Goal: Task Accomplishment & Management: Use online tool/utility

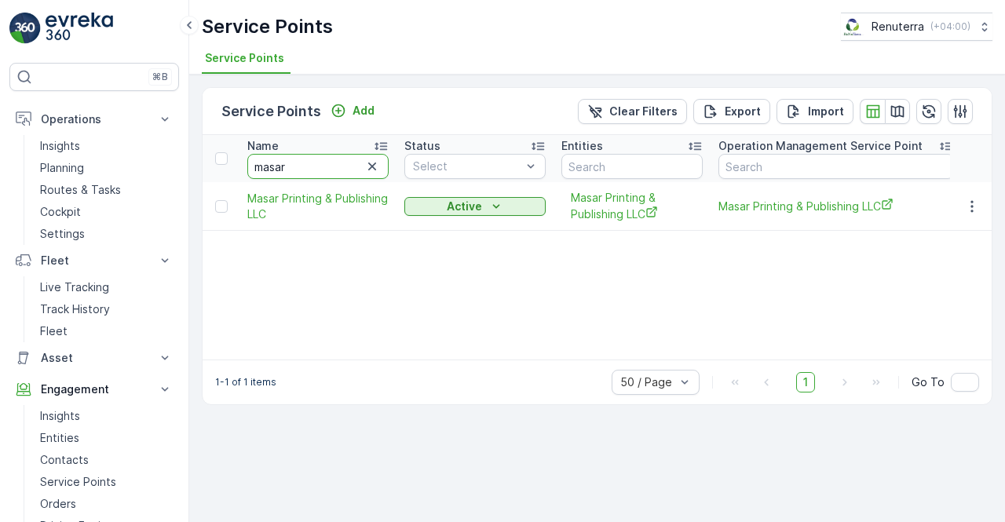
scroll to position [78, 0]
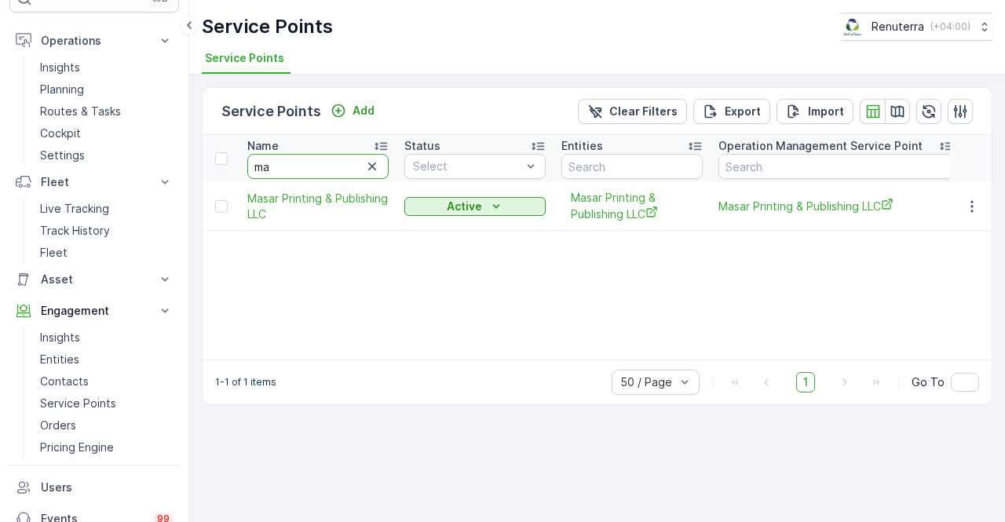
type input "m"
type input "dec"
click at [316, 176] on input "dec" at bounding box center [317, 166] width 141 height 25
type input "de"
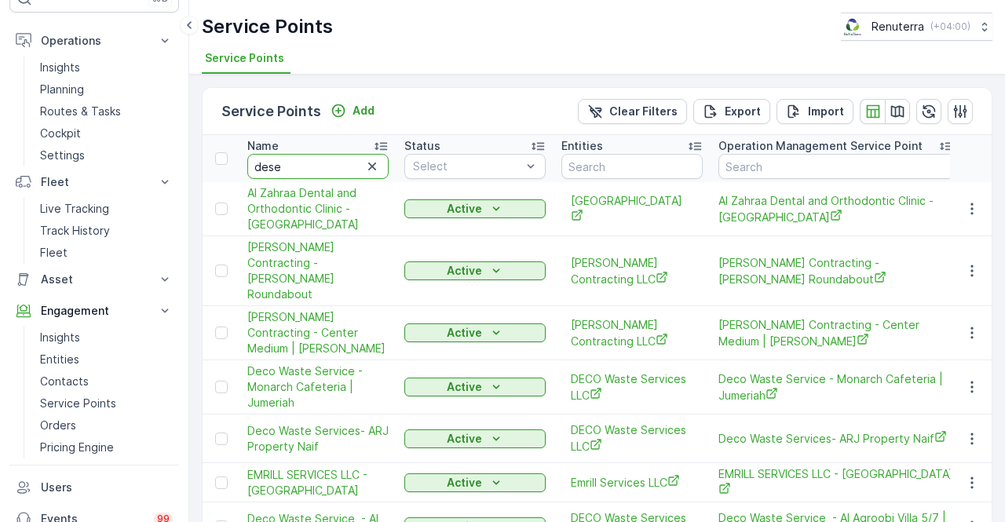
type input "deset"
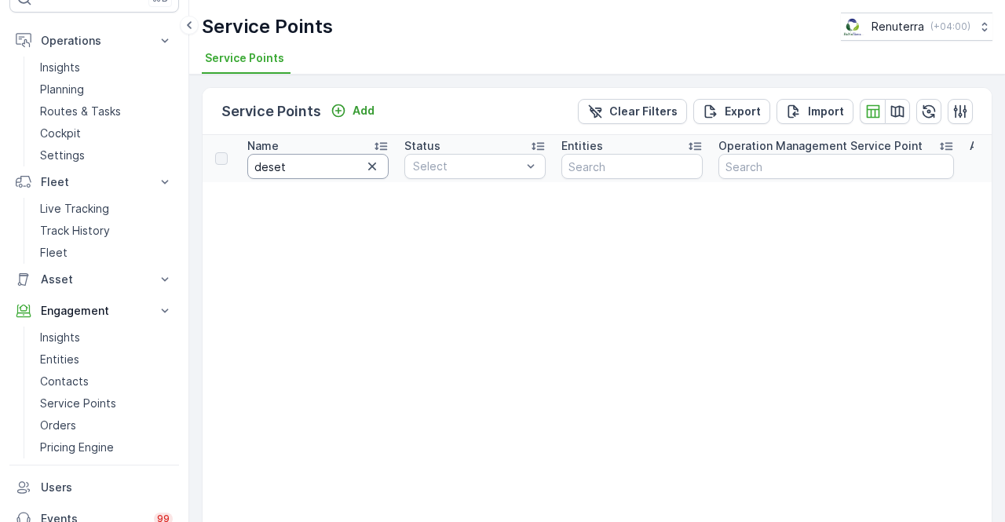
click at [312, 172] on input "deset" at bounding box center [317, 166] width 141 height 25
type input "desert"
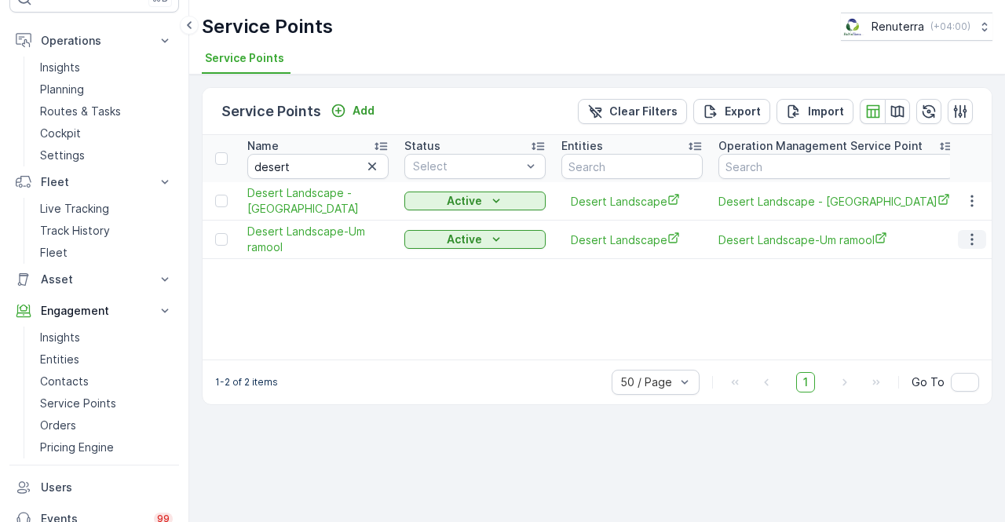
click at [982, 236] on button "button" at bounding box center [972, 239] width 28 height 19
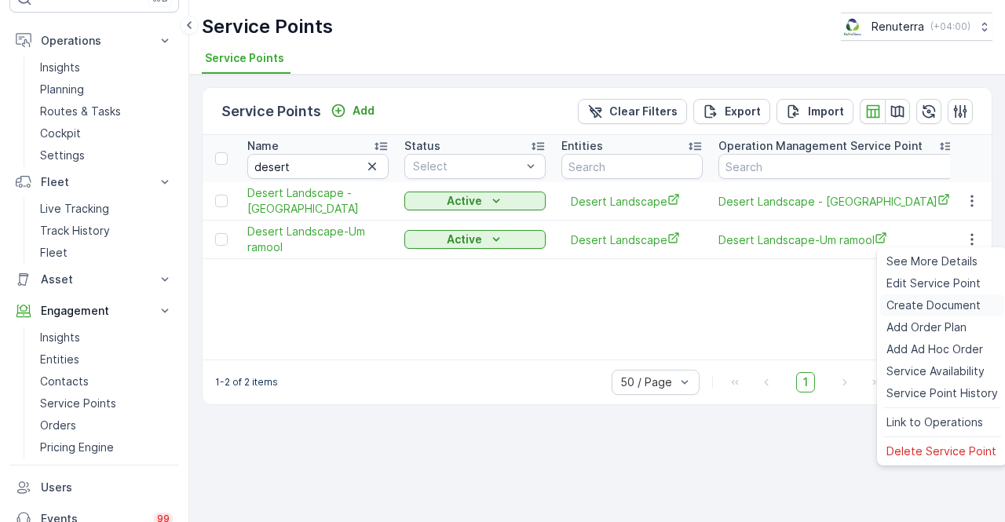
click at [918, 297] on div "Create Document" at bounding box center [942, 305] width 124 height 22
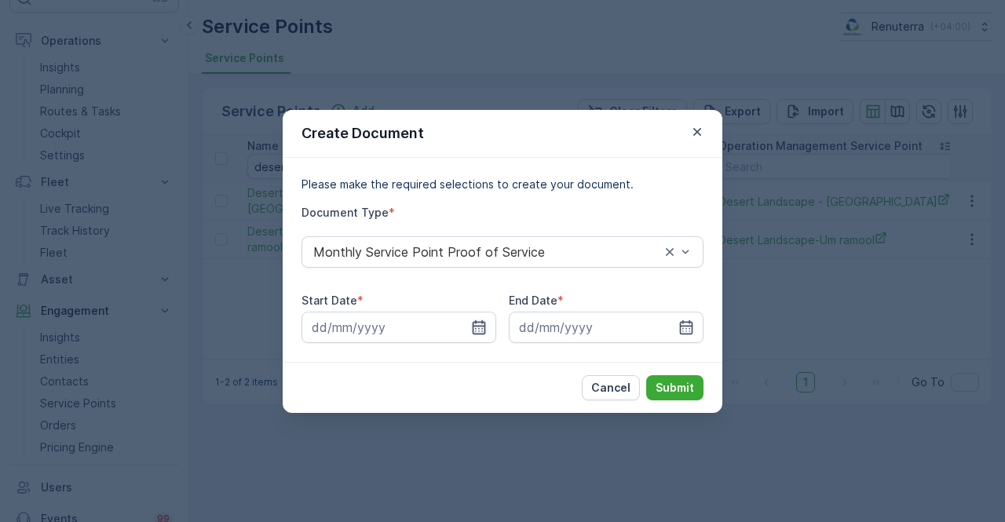
click at [471, 322] on icon "button" at bounding box center [479, 327] width 16 height 16
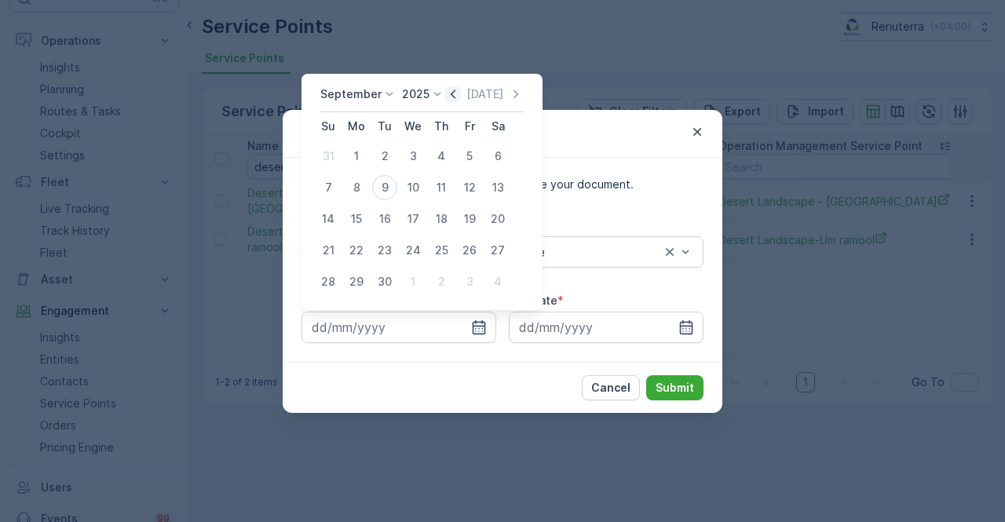
click at [453, 94] on icon "button" at bounding box center [453, 94] width 16 height 16
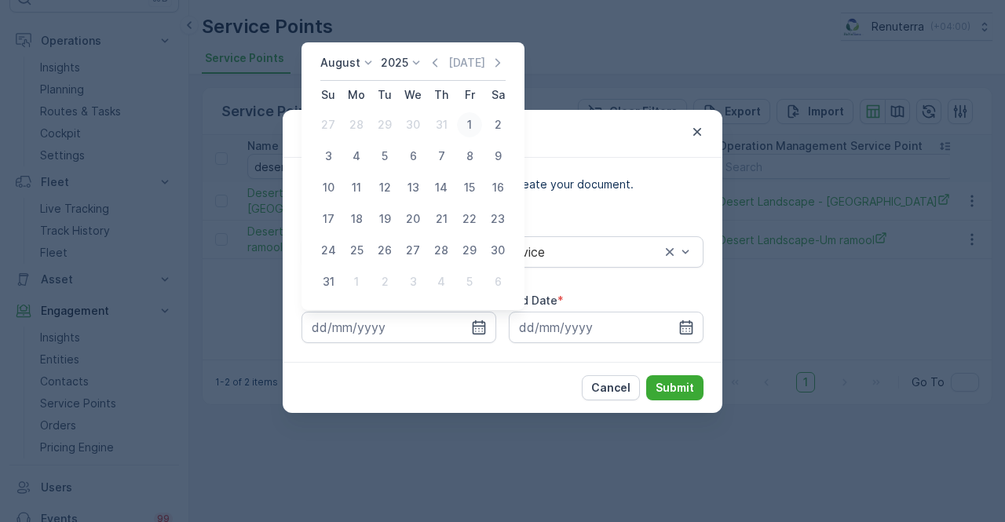
click at [475, 121] on div "1" at bounding box center [469, 124] width 25 height 25
type input "01.08.2025"
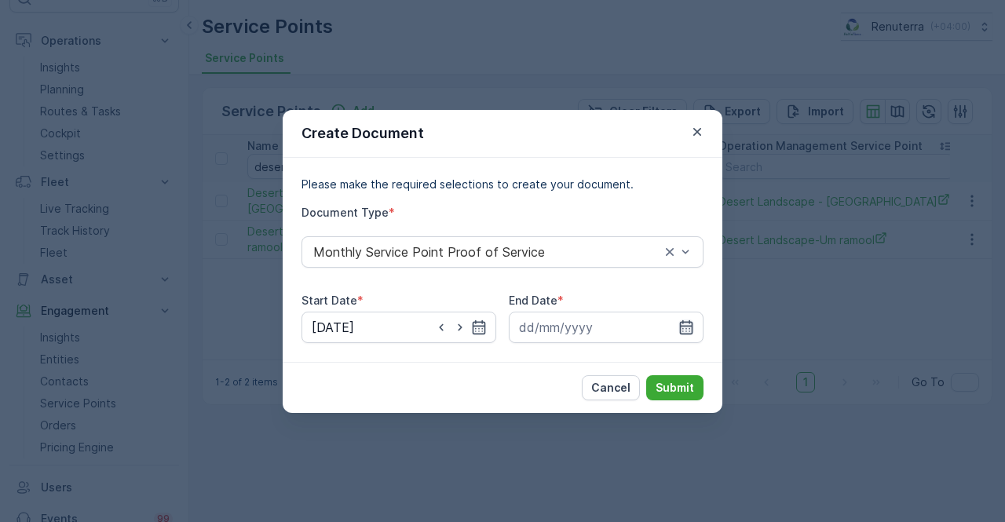
click at [684, 326] on icon "button" at bounding box center [686, 326] width 13 height 14
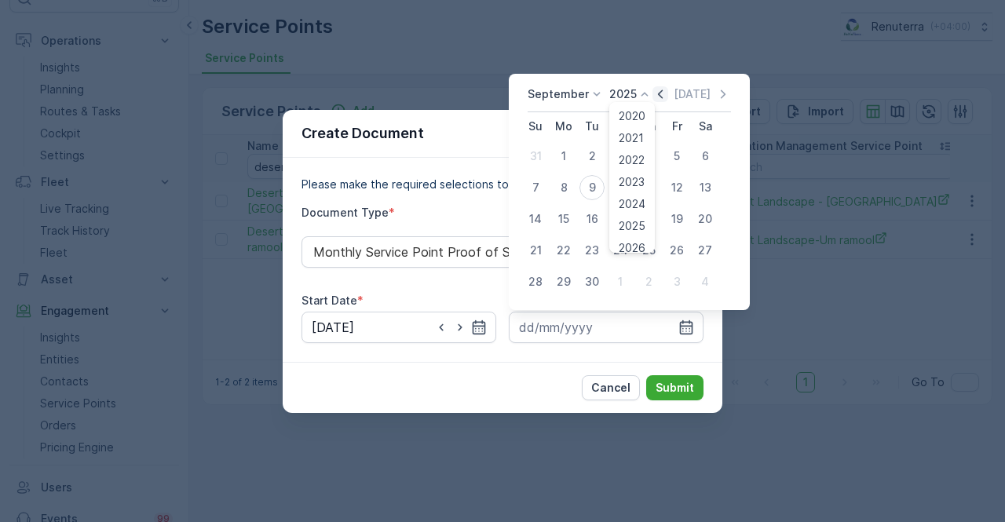
click at [650, 94] on div "September 2025 2020 2021 2022 2023 2024 2025 2026 2027 2028 2029 2030 Today" at bounding box center [628, 99] width 203 height 26
click at [660, 96] on icon "button" at bounding box center [660, 94] width 16 height 16
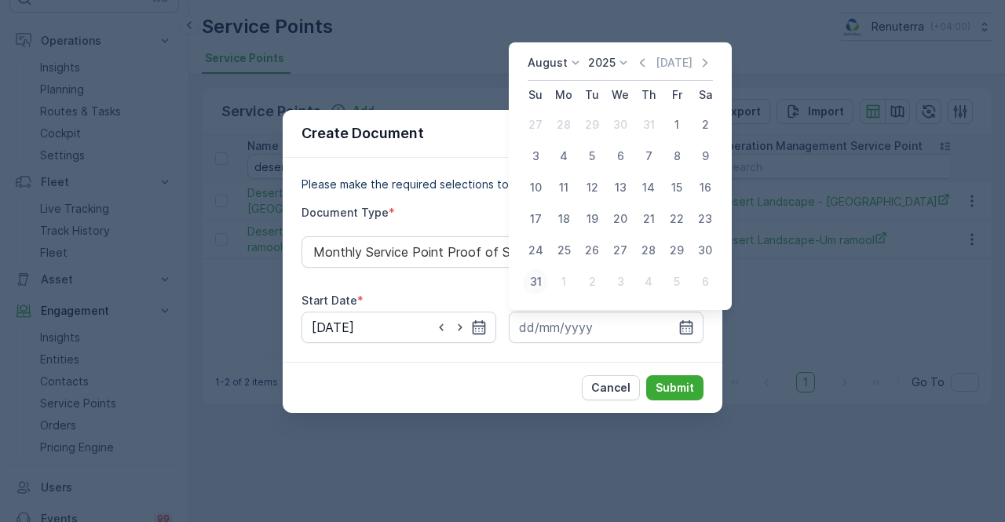
click at [543, 277] on div "31" at bounding box center [535, 281] width 25 height 25
type input "31.08.2025"
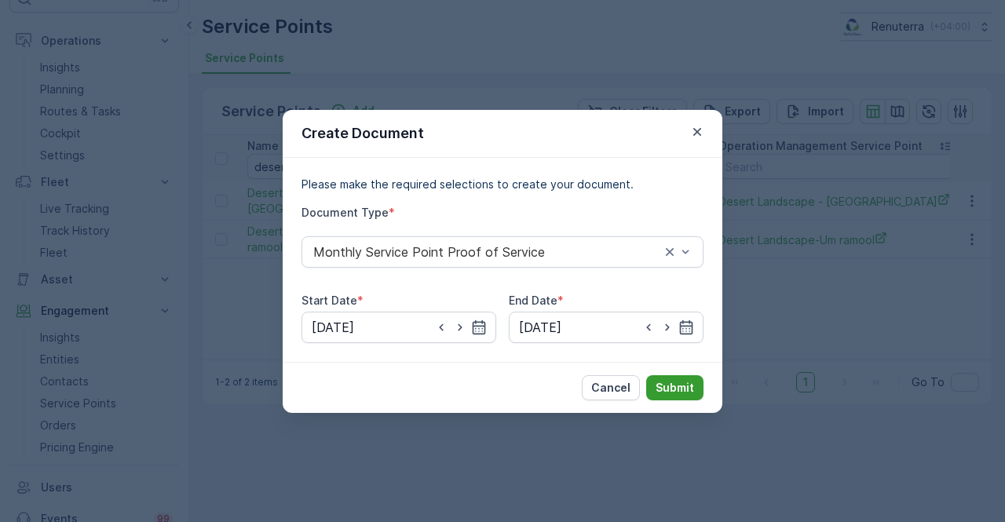
click at [675, 386] on p "Submit" at bounding box center [674, 388] width 38 height 16
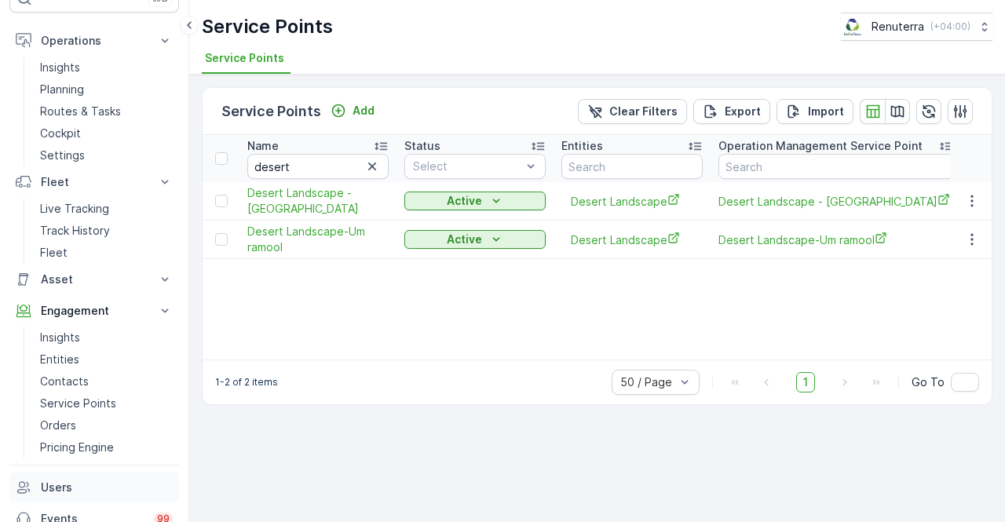
scroll to position [229, 0]
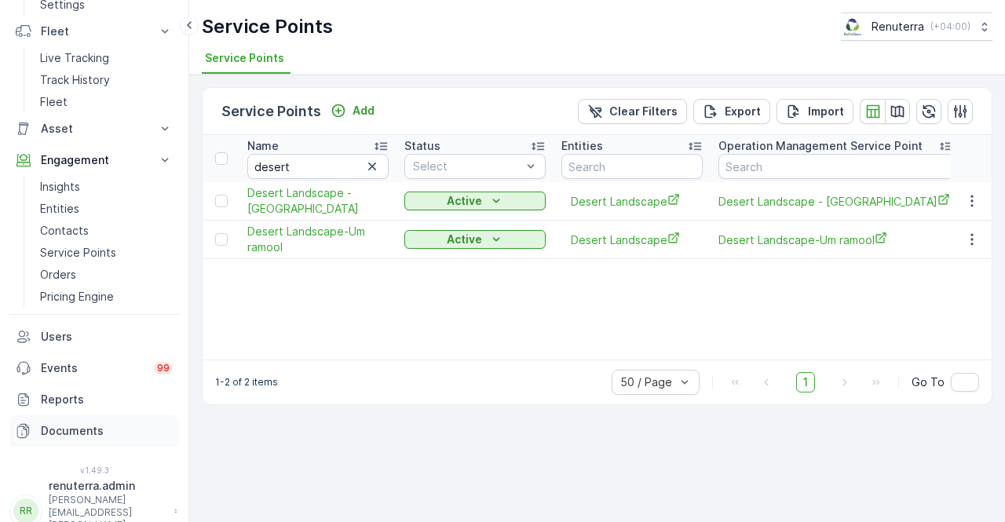
click at [78, 428] on p "Documents" at bounding box center [107, 431] width 132 height 16
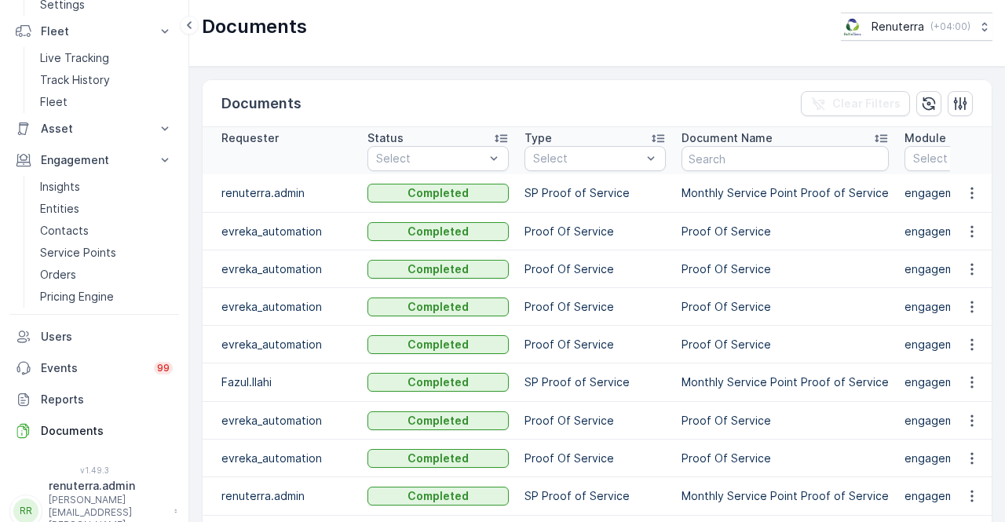
click at [964, 194] on icon "button" at bounding box center [972, 193] width 16 height 16
click at [967, 206] on div "See Details" at bounding box center [967, 215] width 73 height 22
click at [83, 436] on p "Documents" at bounding box center [107, 431] width 132 height 16
click at [966, 184] on button "button" at bounding box center [972, 193] width 28 height 19
click at [969, 193] on icon "button" at bounding box center [972, 193] width 16 height 16
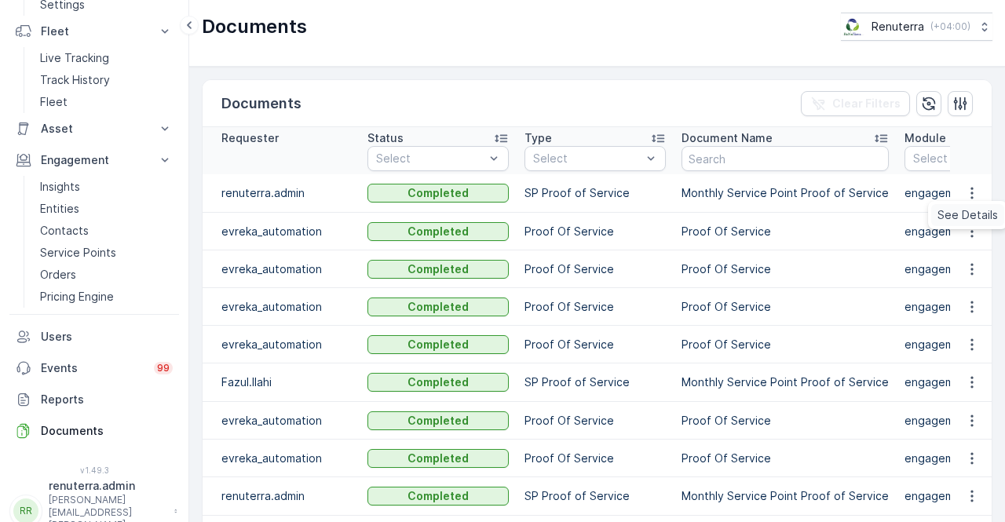
click at [961, 207] on span "See Details" at bounding box center [967, 215] width 60 height 16
click at [95, 257] on p "Service Points" at bounding box center [78, 253] width 76 height 16
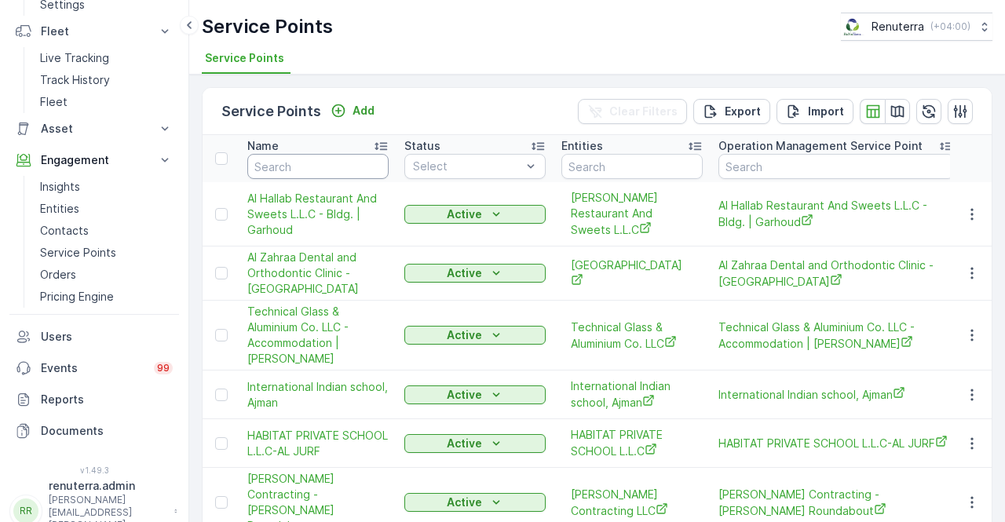
click at [268, 172] on input "text" at bounding box center [317, 166] width 141 height 25
type input "desert"
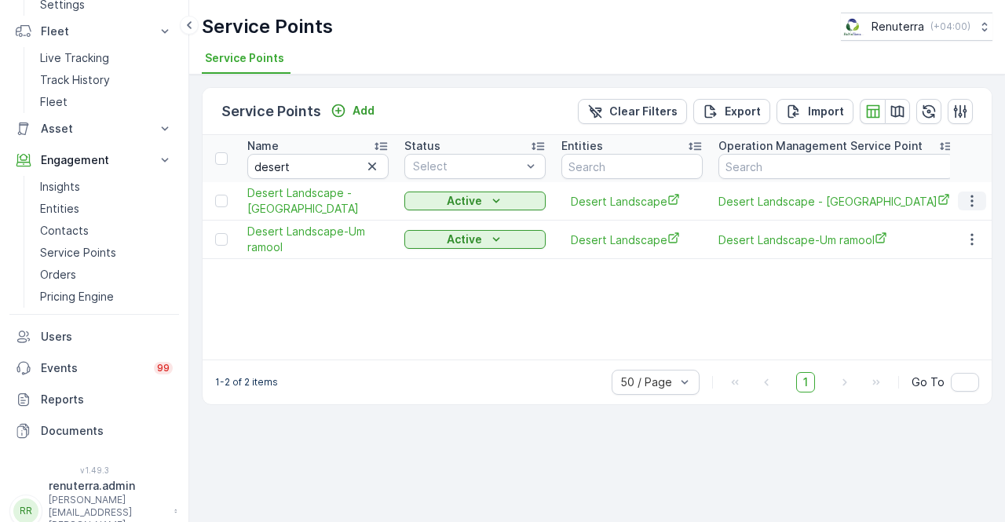
click at [977, 202] on icon "button" at bounding box center [972, 201] width 16 height 16
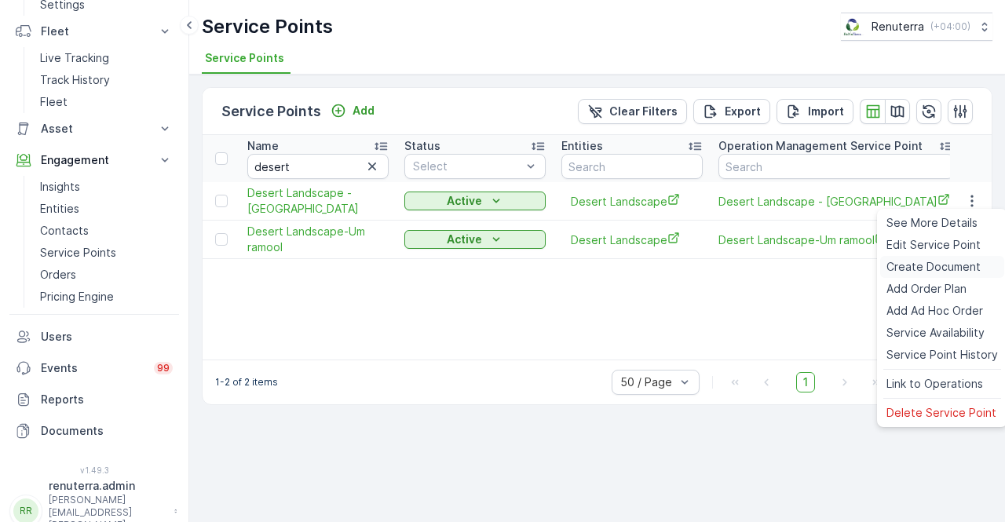
click at [911, 271] on span "Create Document" at bounding box center [933, 267] width 94 height 16
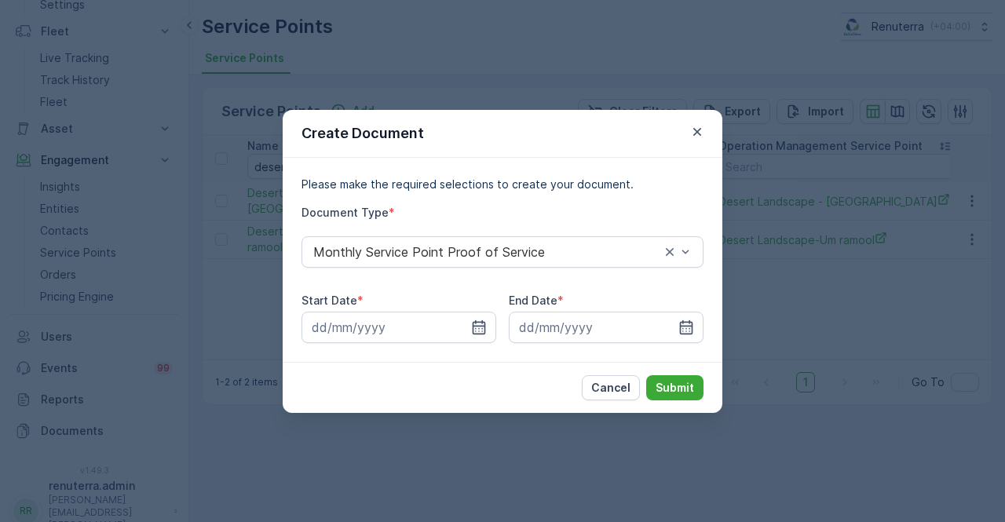
drag, startPoint x: 708, startPoint y: 126, endPoint x: 678, endPoint y: 137, distance: 32.1
click at [705, 127] on div "Create Document" at bounding box center [503, 134] width 440 height 48
click at [684, 131] on div "Create Document" at bounding box center [503, 134] width 440 height 48
click at [705, 130] on button "button" at bounding box center [697, 131] width 19 height 19
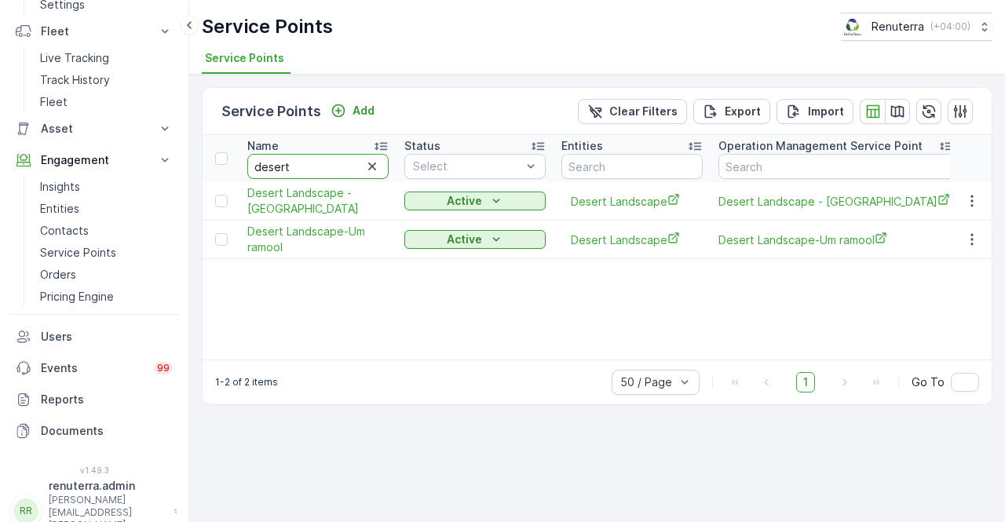
click at [312, 173] on input "desert" at bounding box center [317, 166] width 141 height 25
click at [976, 208] on button "button" at bounding box center [972, 201] width 28 height 19
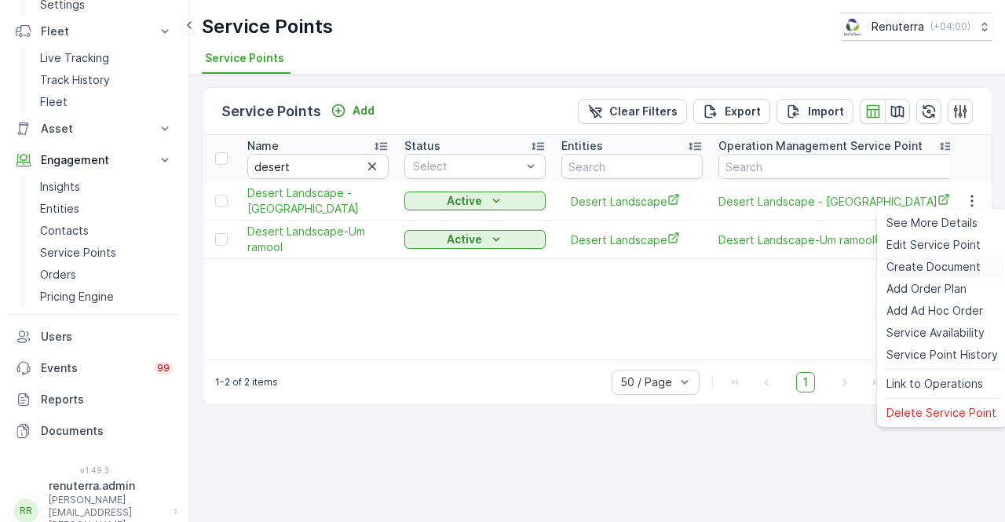
click at [923, 264] on span "Create Document" at bounding box center [933, 267] width 94 height 16
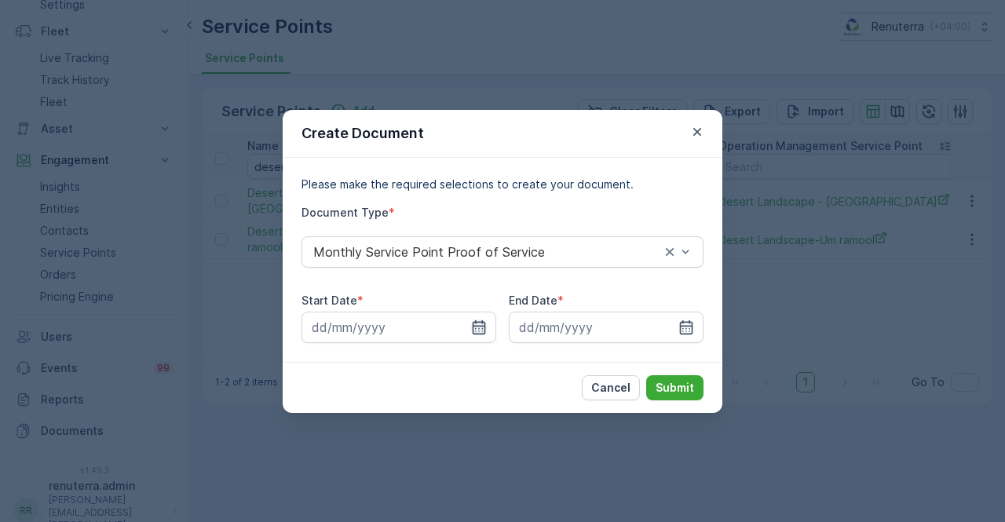
click at [473, 329] on icon "button" at bounding box center [479, 326] width 13 height 14
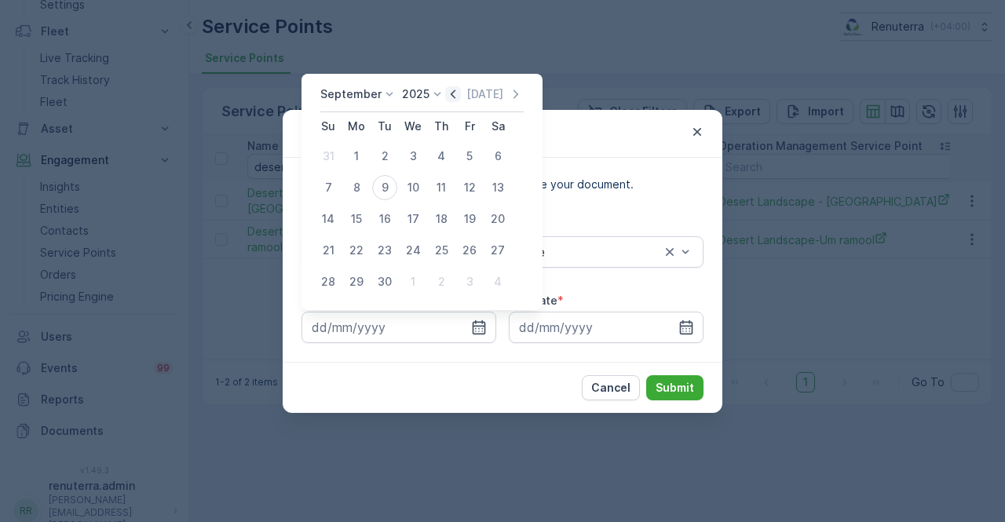
click at [454, 97] on icon "button" at bounding box center [453, 94] width 16 height 16
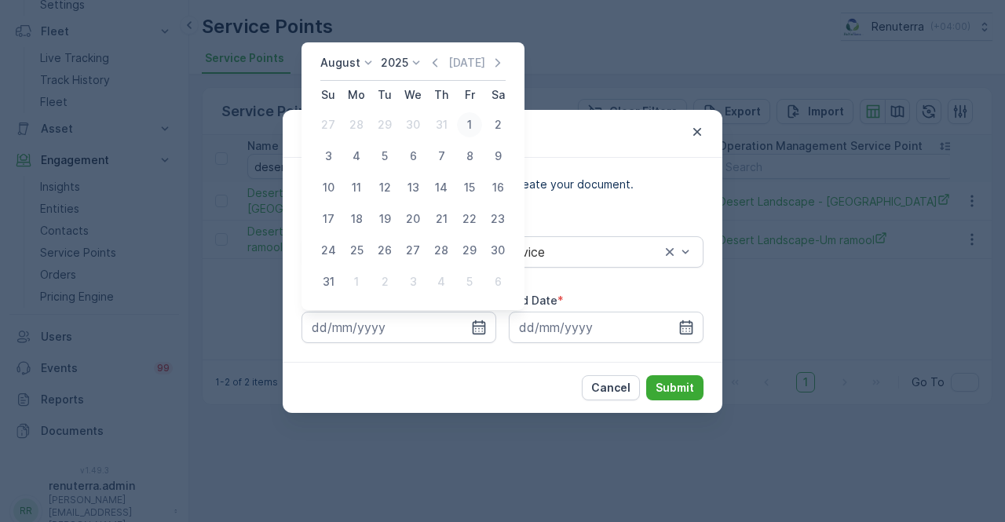
click at [474, 131] on div "1" at bounding box center [469, 124] width 25 height 25
type input "01.08.2025"
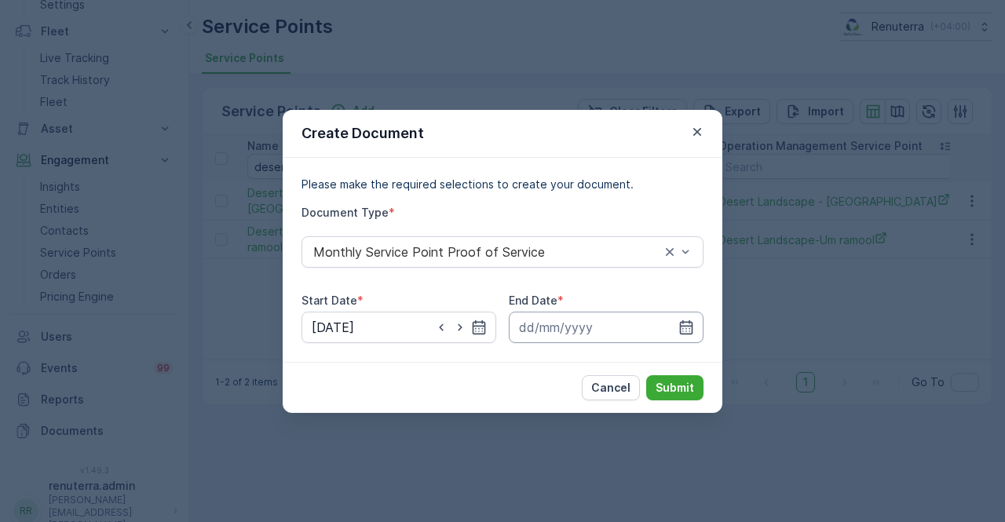
drag, startPoint x: 680, startPoint y: 330, endPoint x: 682, endPoint y: 311, distance: 19.0
click at [681, 329] on icon "button" at bounding box center [686, 327] width 16 height 16
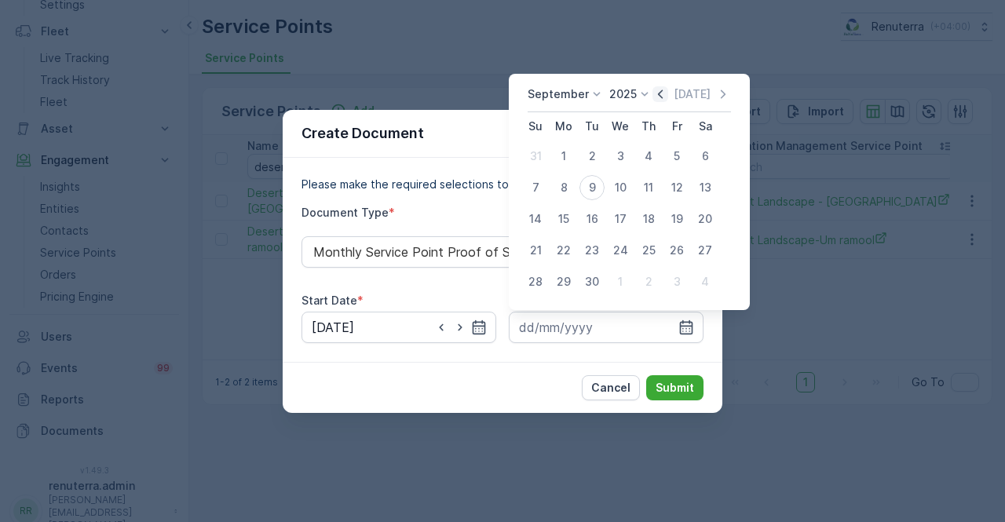
click at [657, 90] on icon "button" at bounding box center [660, 94] width 16 height 16
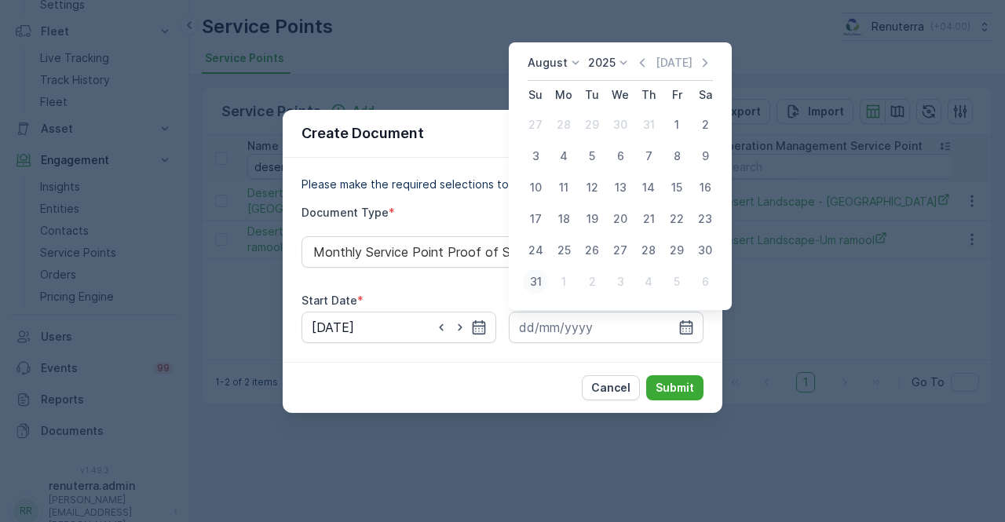
click at [538, 292] on div "31" at bounding box center [535, 281] width 25 height 25
type input "31.08.2025"
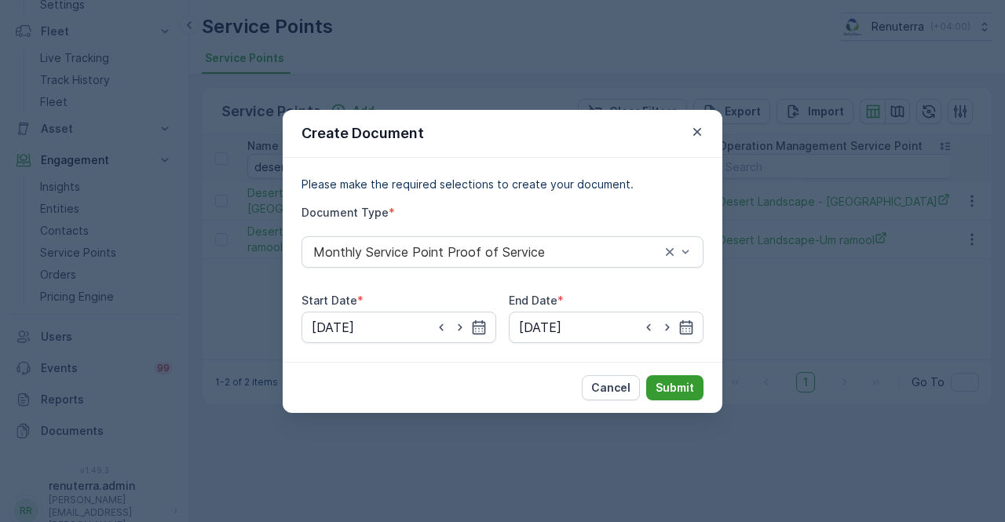
click at [674, 385] on p "Submit" at bounding box center [674, 388] width 38 height 16
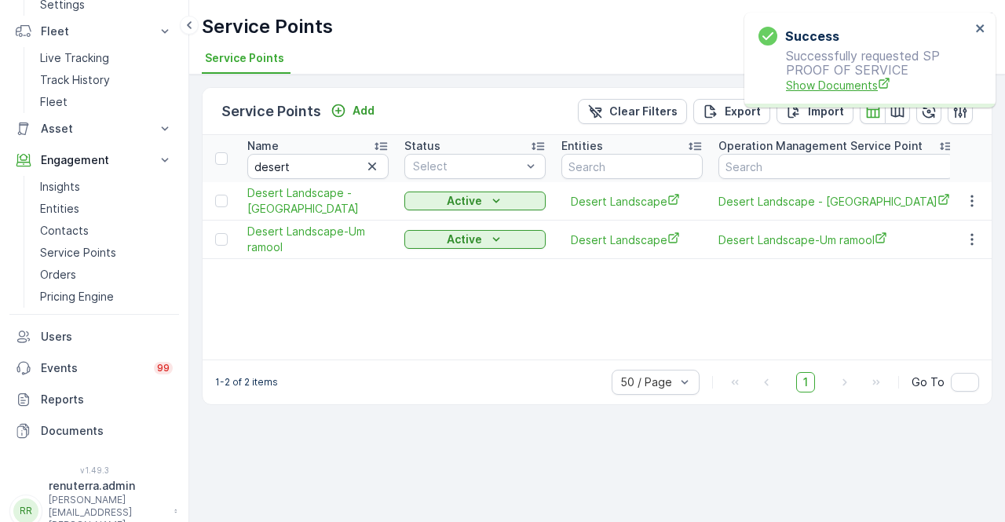
click at [842, 91] on span "Show Documents" at bounding box center [878, 85] width 184 height 16
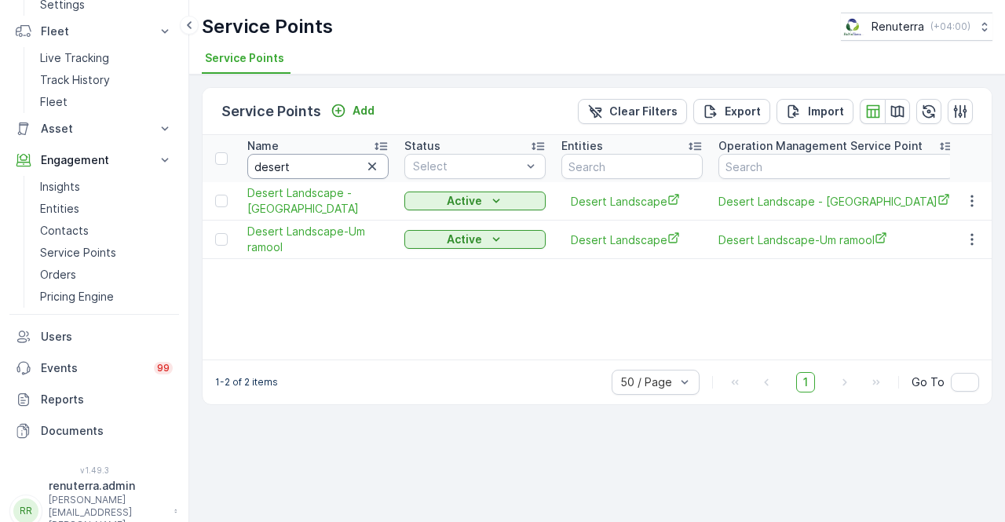
click at [309, 155] on th "Name desert" at bounding box center [317, 158] width 157 height 47
click at [967, 243] on icon "button" at bounding box center [972, 240] width 16 height 16
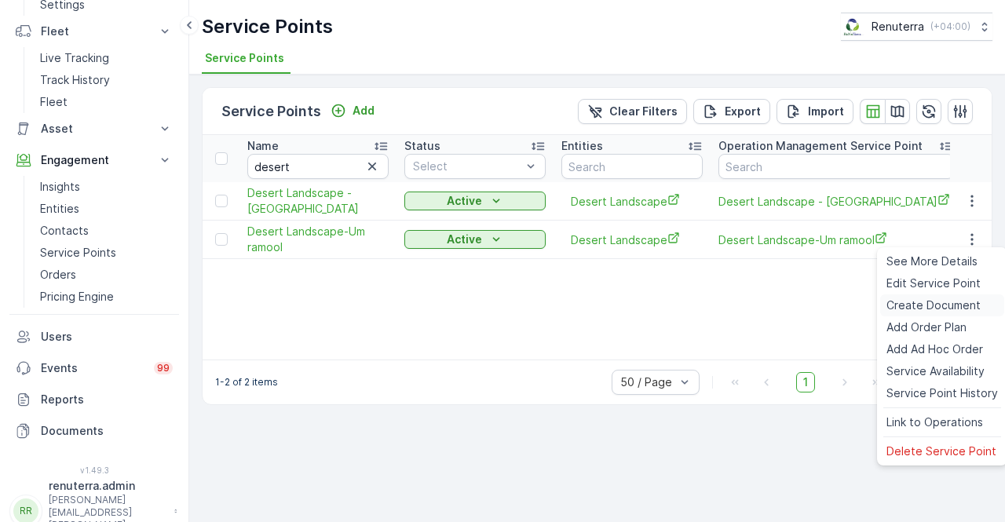
click at [904, 304] on span "Create Document" at bounding box center [933, 306] width 94 height 16
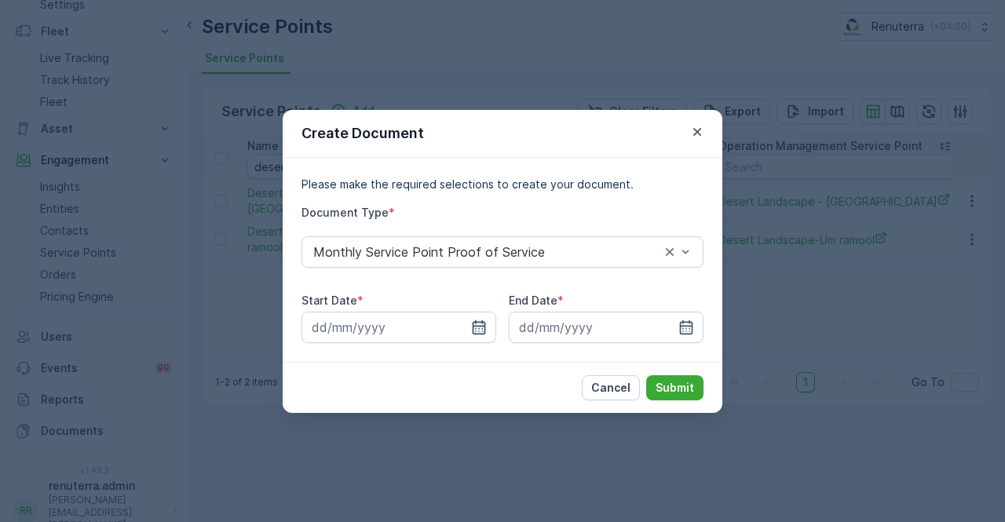
drag, startPoint x: 495, startPoint y: 334, endPoint x: 484, endPoint y: 334, distance: 11.0
click at [487, 334] on input at bounding box center [398, 327] width 195 height 31
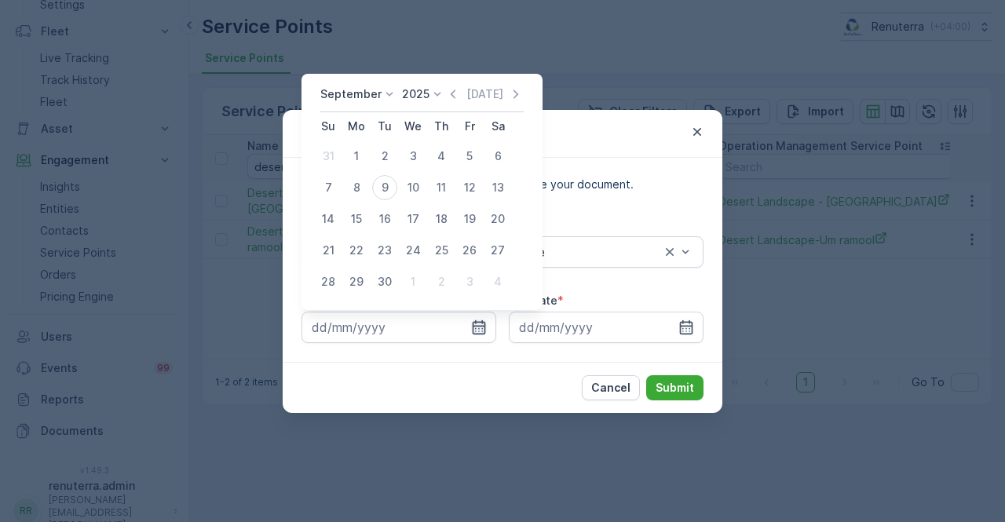
click at [483, 333] on icon "button" at bounding box center [479, 326] width 13 height 14
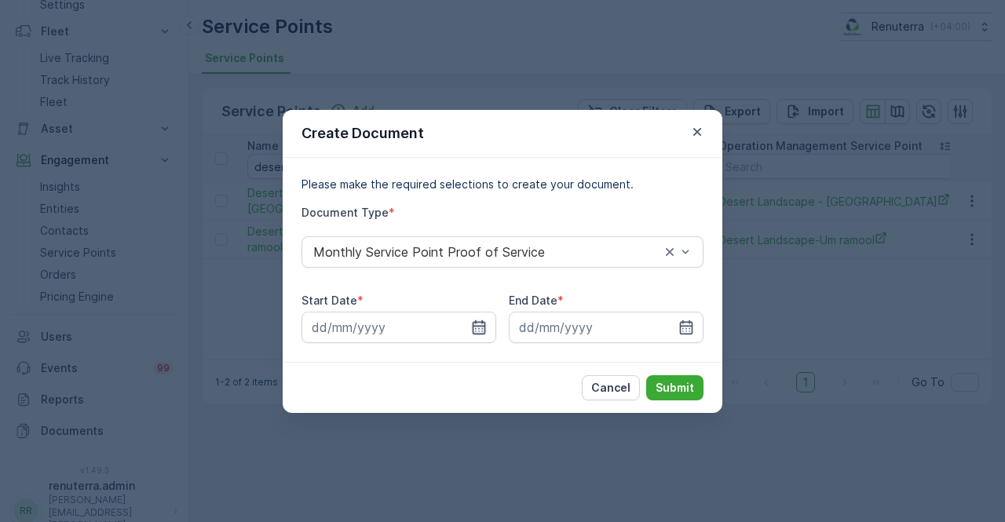
click at [482, 323] on icon "button" at bounding box center [479, 326] width 13 height 14
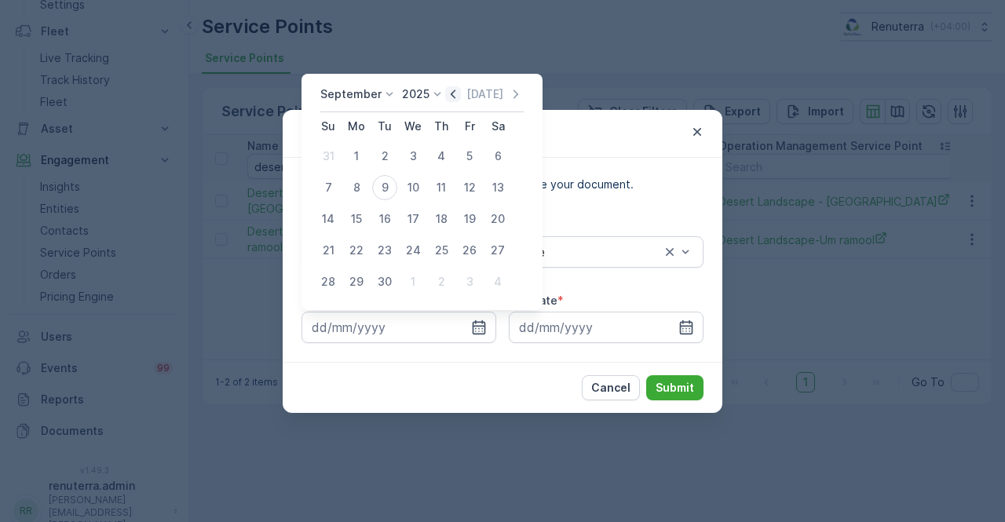
click at [451, 93] on icon "button" at bounding box center [453, 93] width 5 height 9
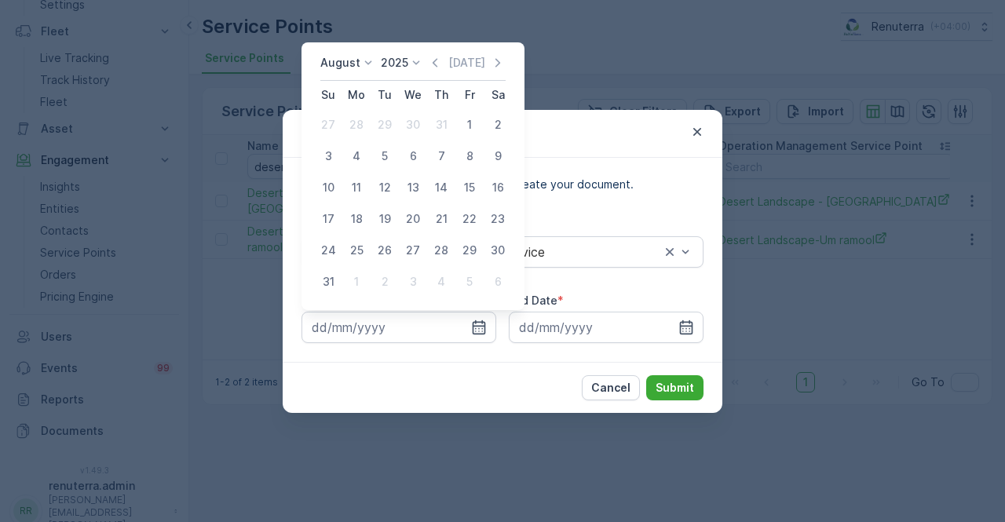
click at [463, 139] on td "1" at bounding box center [469, 124] width 28 height 31
click at [471, 131] on div "1" at bounding box center [469, 124] width 25 height 25
type input "01.08.2025"
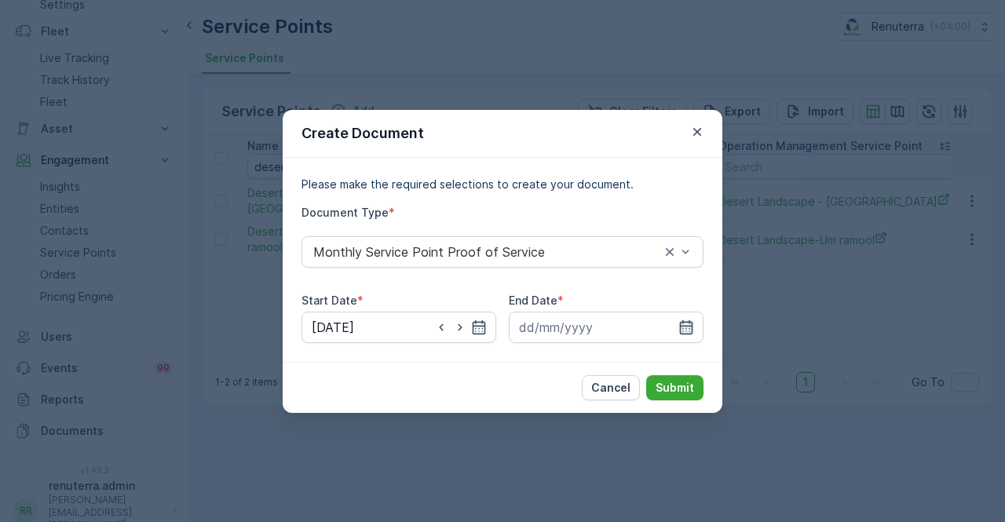
click at [684, 327] on icon "button" at bounding box center [686, 327] width 16 height 16
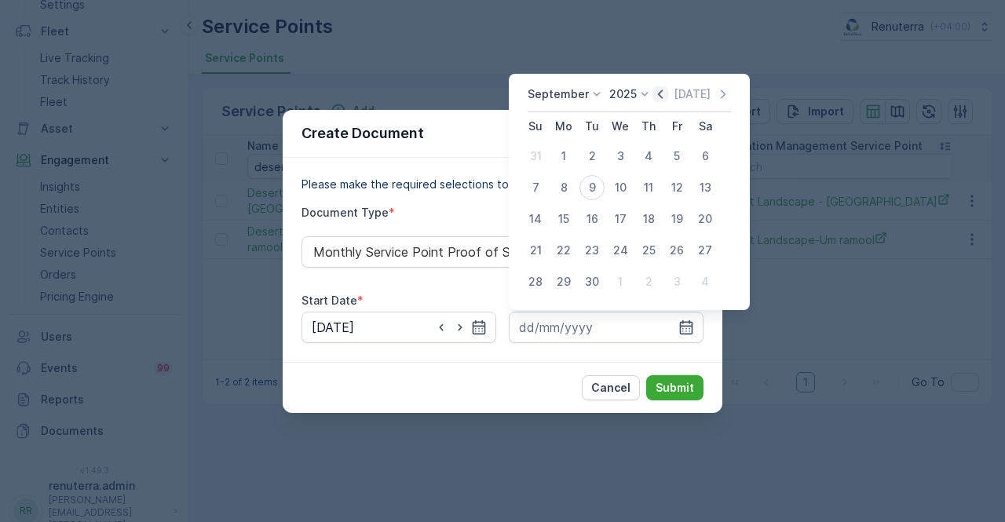
click at [656, 98] on icon "button" at bounding box center [660, 94] width 16 height 16
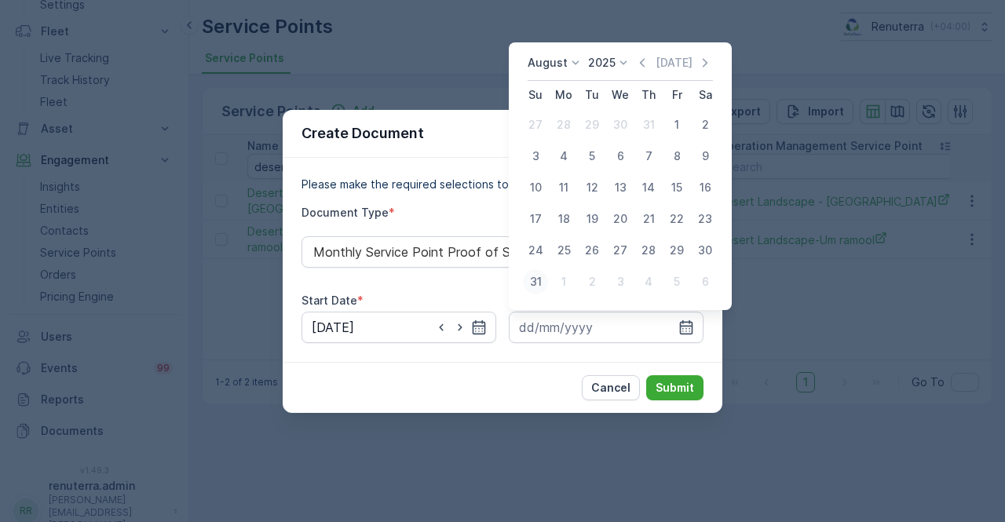
click at [539, 283] on div "31" at bounding box center [535, 281] width 25 height 25
type input "31.08.2025"
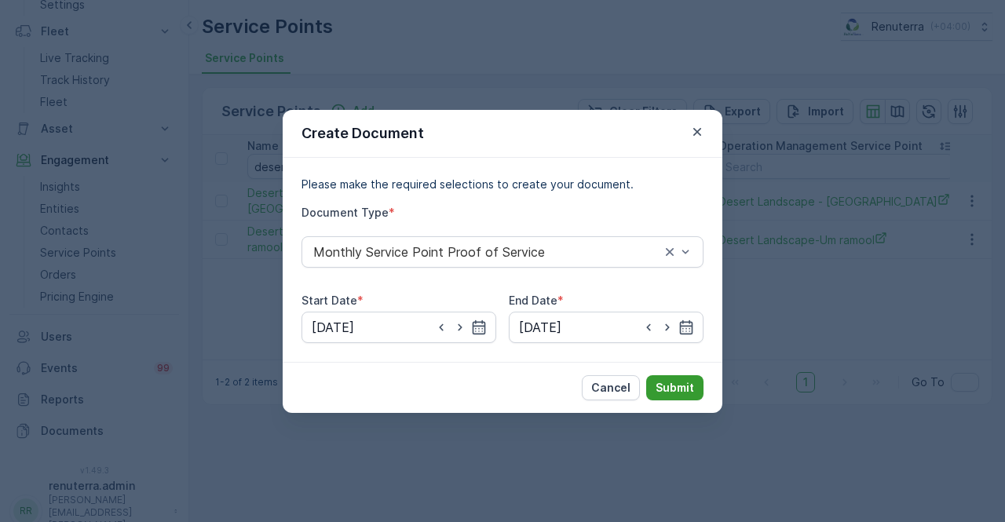
click at [692, 376] on button "Submit" at bounding box center [674, 387] width 57 height 25
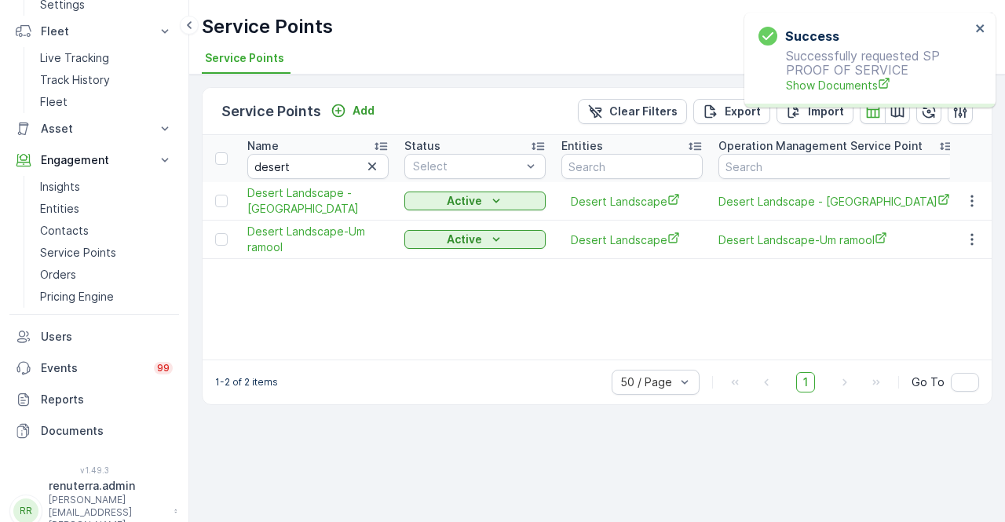
click at [805, 71] on p "Successfully requested SP PROOF OF SERVICE Show Documents" at bounding box center [864, 71] width 212 height 45
click at [805, 88] on span "Show Documents" at bounding box center [878, 85] width 184 height 16
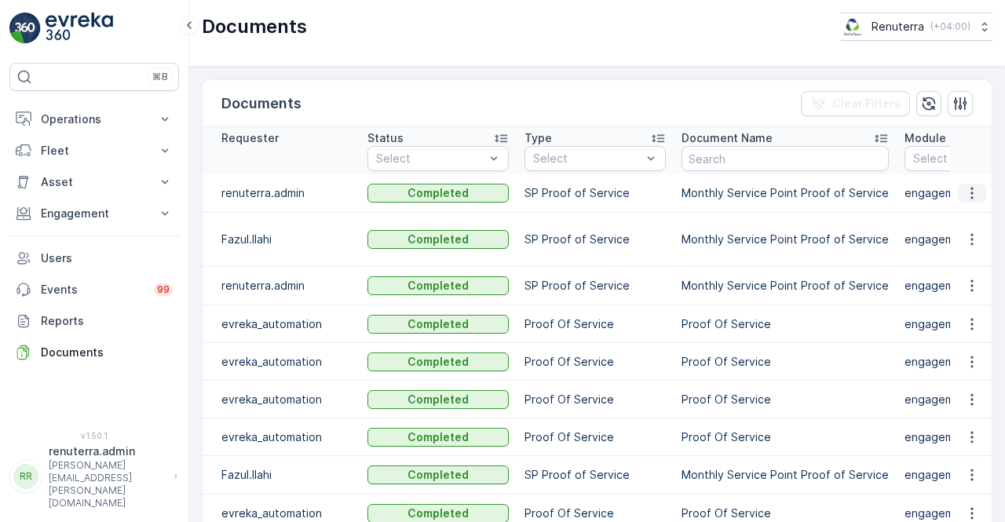
click at [961, 190] on button "button" at bounding box center [972, 193] width 28 height 19
click at [959, 214] on span "See Details" at bounding box center [967, 215] width 60 height 16
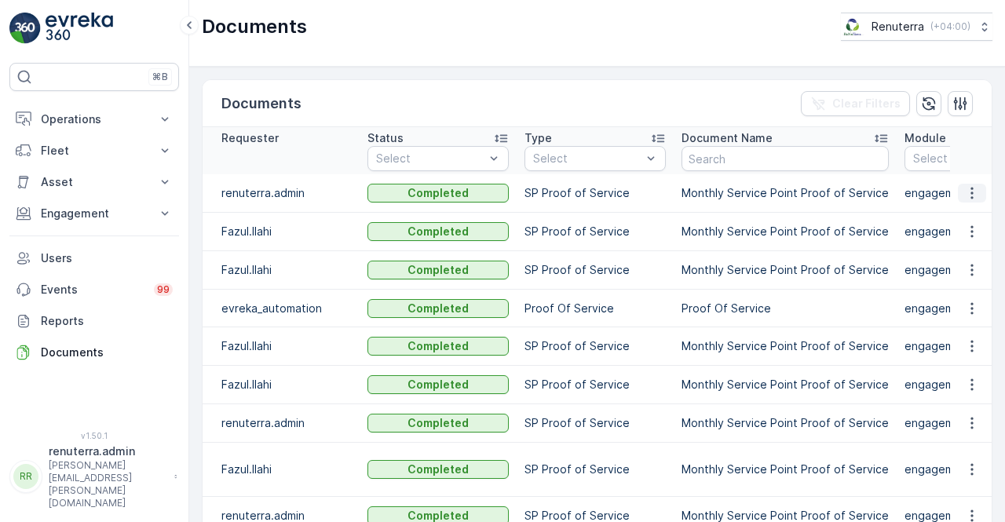
click at [969, 197] on icon "button" at bounding box center [972, 193] width 16 height 16
click at [967, 214] on span "See Details" at bounding box center [967, 215] width 60 height 16
